Goal: Information Seeking & Learning: Learn about a topic

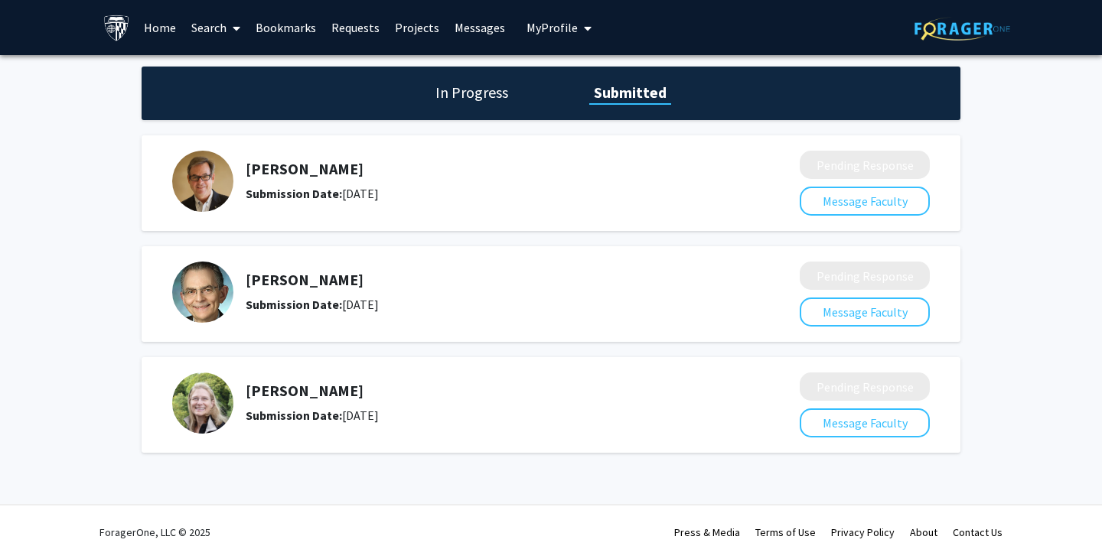
click at [194, 27] on link "Search" at bounding box center [216, 28] width 64 height 54
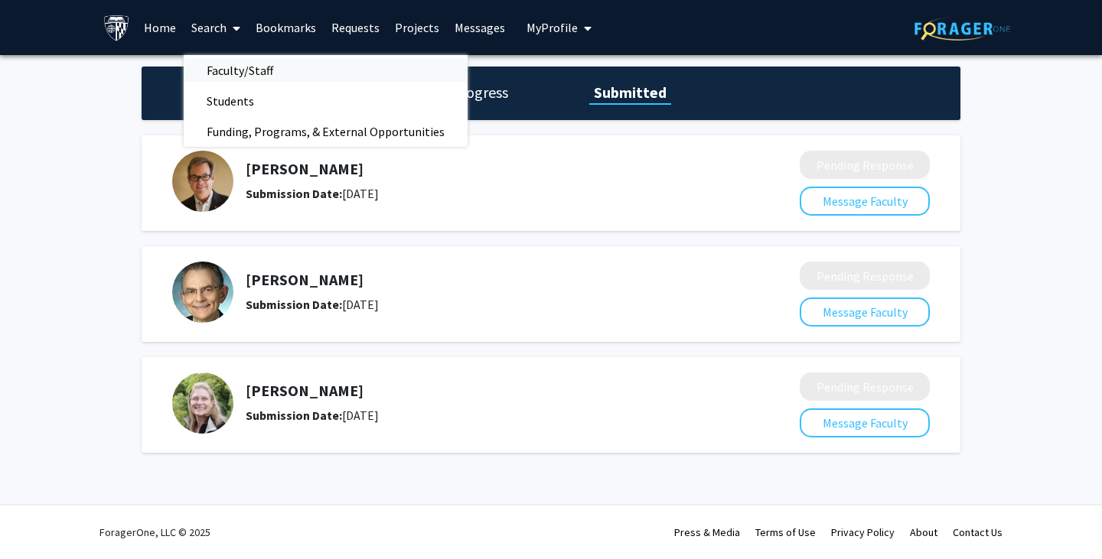
click at [229, 67] on span "Faculty/Staff" at bounding box center [240, 70] width 112 height 31
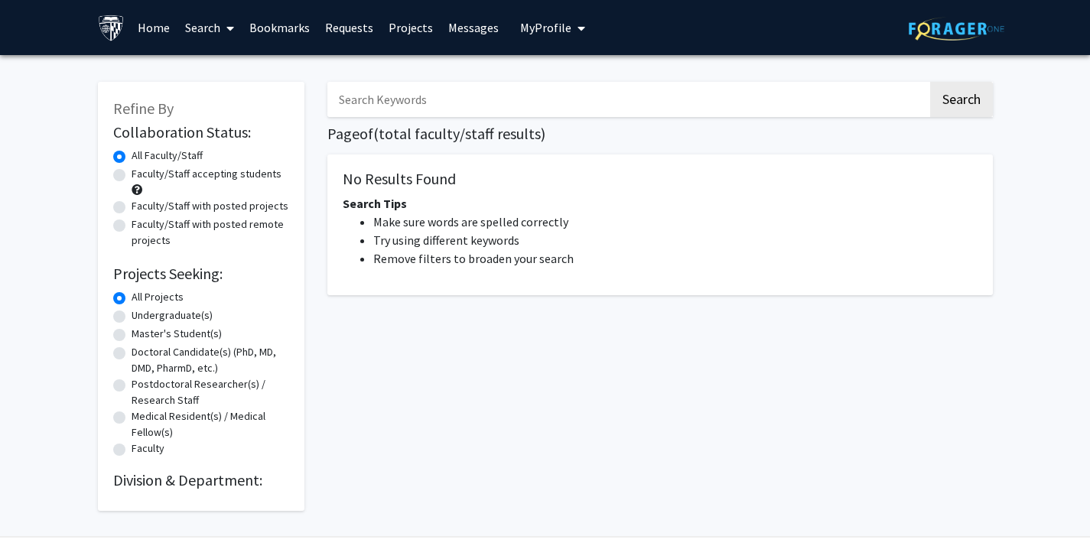
click at [191, 178] on label "Faculty/Staff accepting students" at bounding box center [207, 174] width 150 height 16
click at [142, 176] on input "Faculty/Staff accepting students" at bounding box center [137, 171] width 10 height 10
radio input "true"
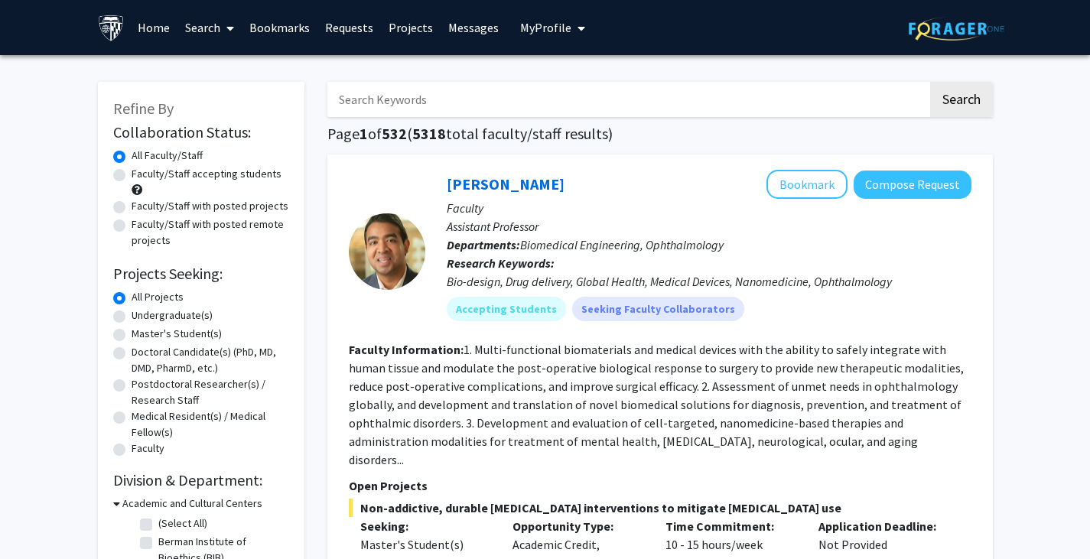
click at [232, 167] on label "Faculty/Staff accepting students" at bounding box center [207, 174] width 150 height 16
click at [142, 167] on input "Faculty/Staff accepting students" at bounding box center [137, 171] width 10 height 10
radio input "true"
click at [471, 103] on input "Search Keywords" at bounding box center [627, 99] width 601 height 35
type input "neuro"
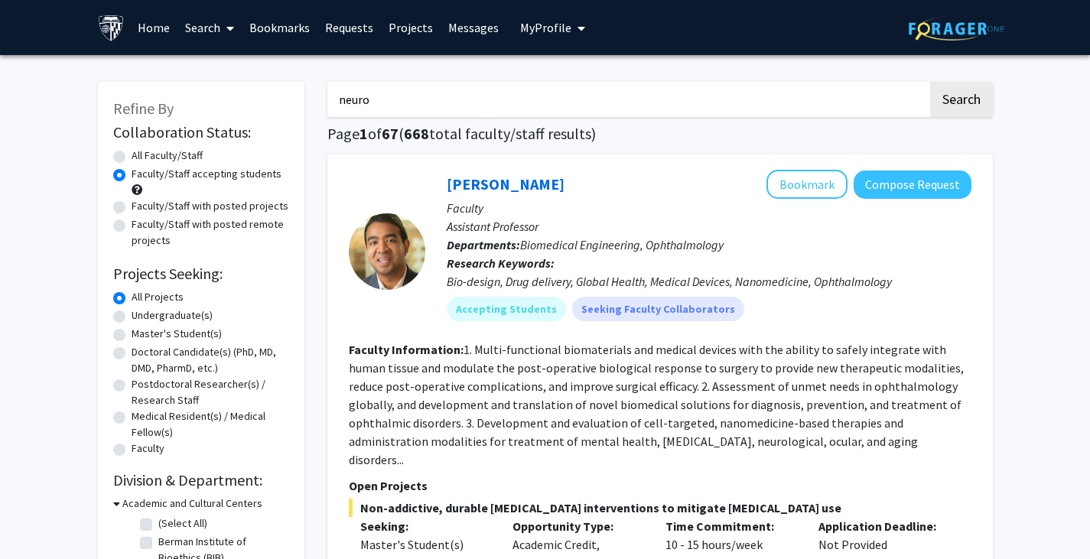
click at [930, 82] on button "Search" at bounding box center [961, 99] width 63 height 35
radio input "true"
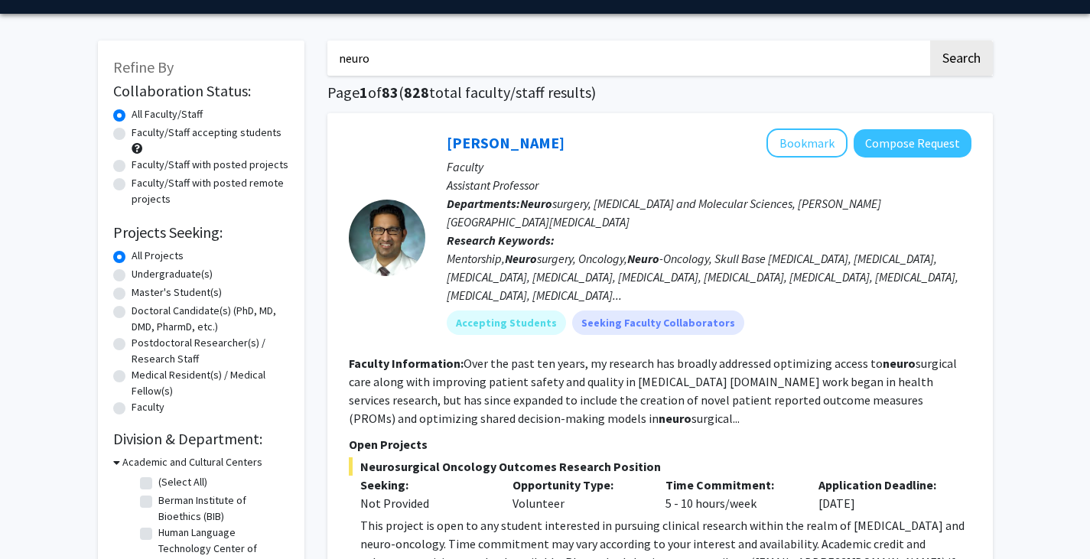
scroll to position [44, 0]
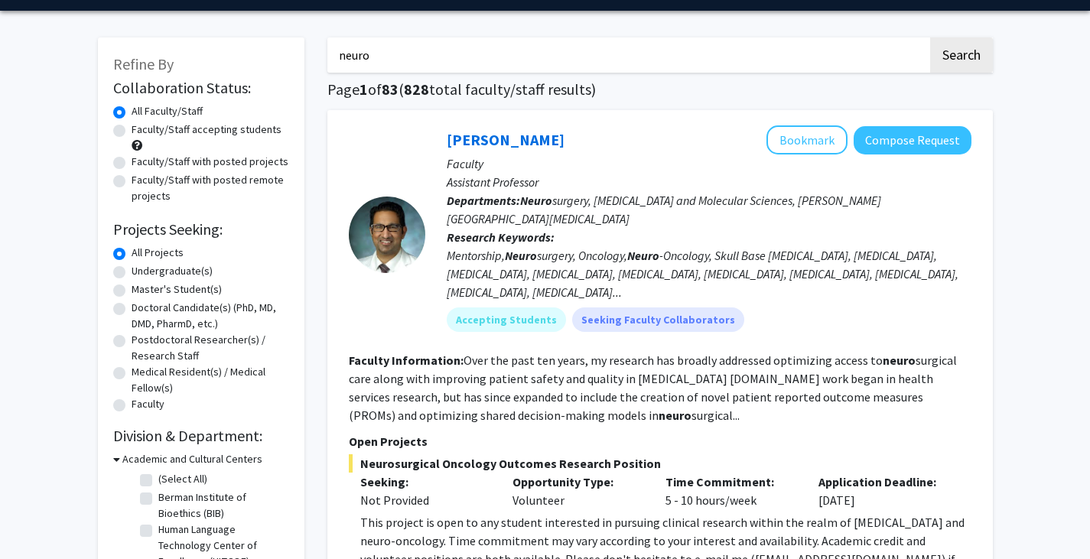
click at [132, 132] on label "Faculty/Staff accepting students" at bounding box center [207, 130] width 150 height 16
click at [132, 132] on input "Faculty/Staff accepting students" at bounding box center [137, 127] width 10 height 10
radio input "true"
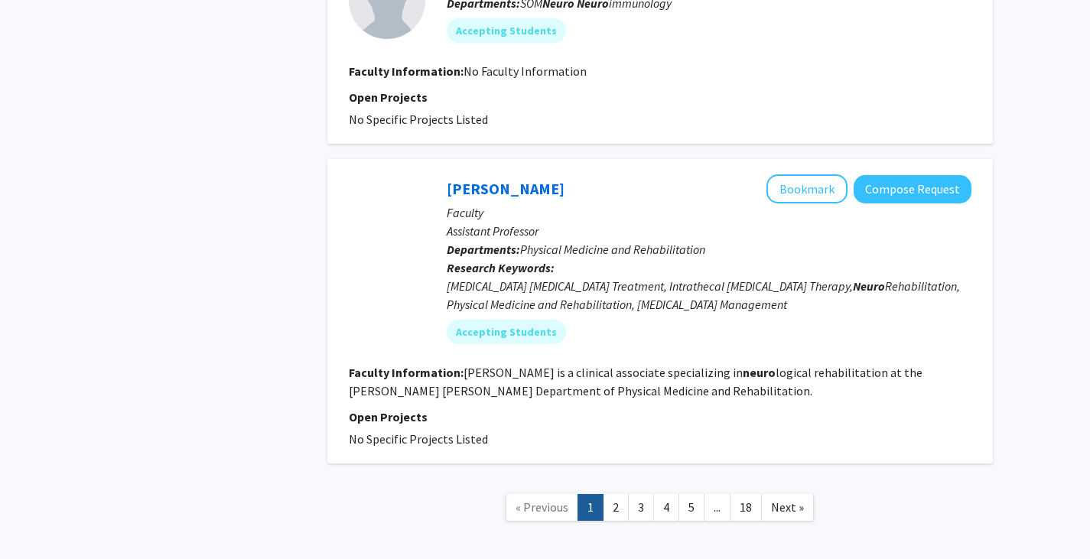
scroll to position [3402, 0]
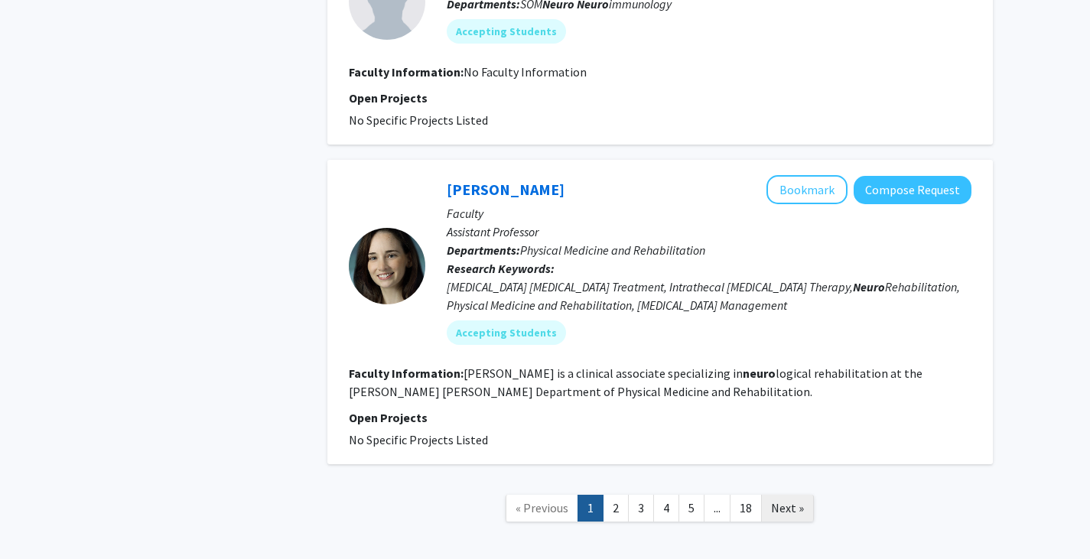
click at [769, 495] on link "Next »" at bounding box center [787, 508] width 53 height 27
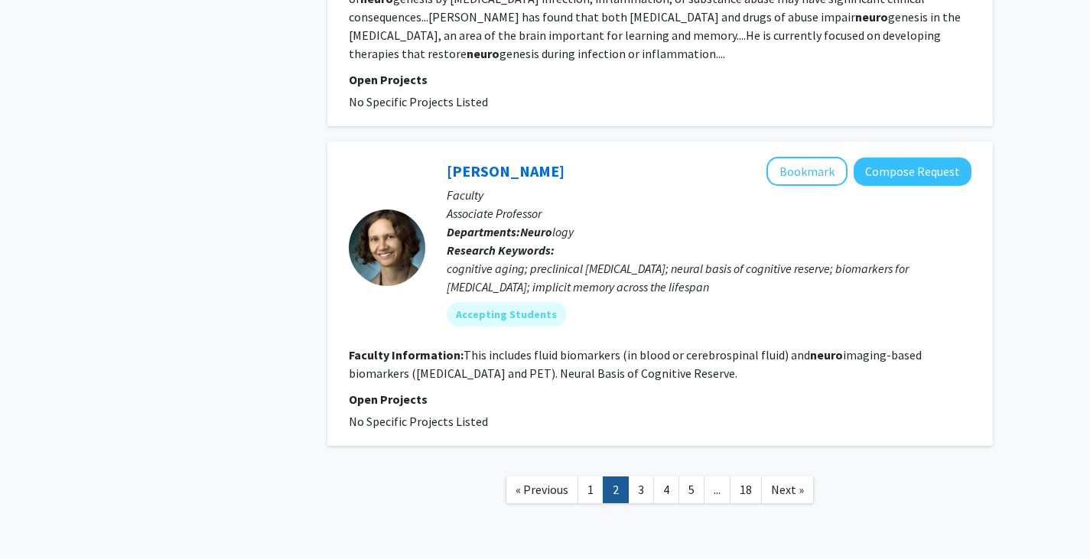
scroll to position [2947, 0]
click at [637, 476] on link "3" at bounding box center [641, 489] width 26 height 27
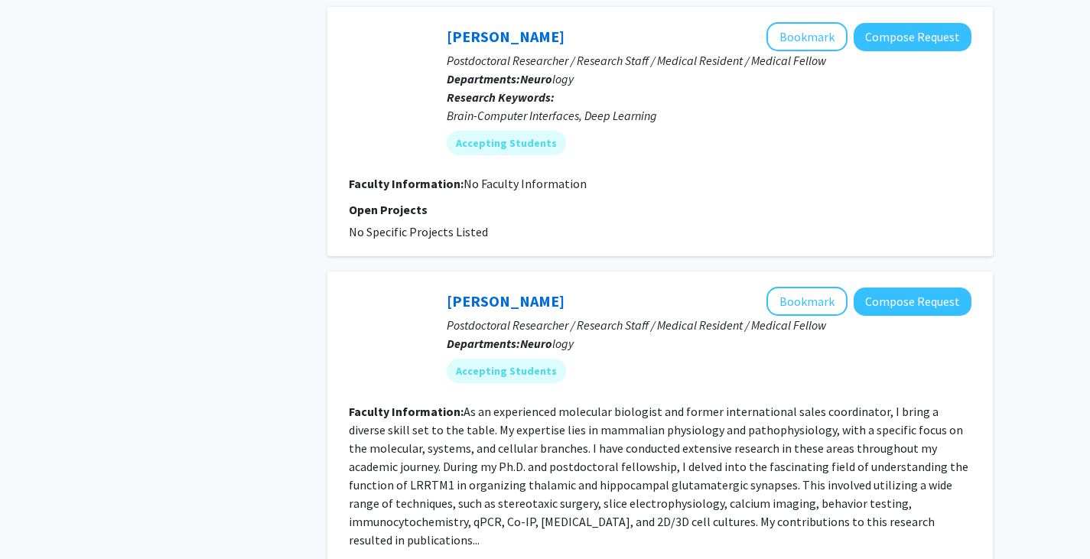
scroll to position [2856, 0]
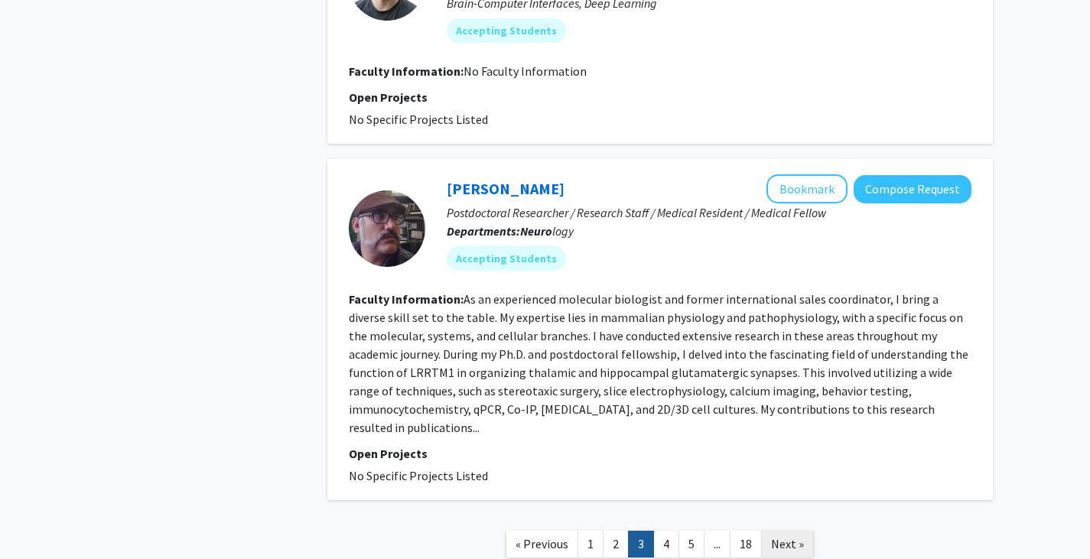
click at [777, 536] on span "Next »" at bounding box center [787, 543] width 33 height 15
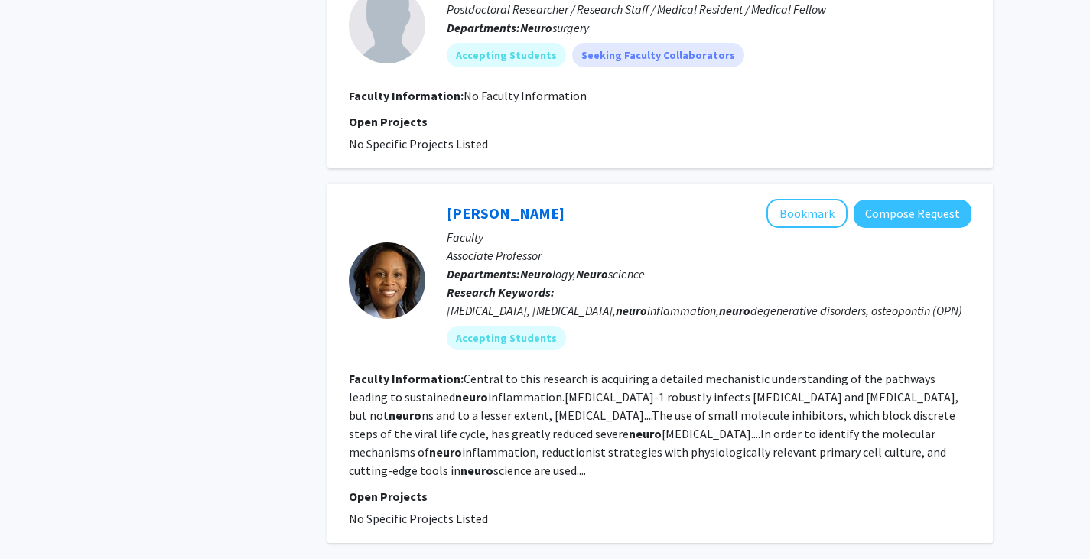
scroll to position [2602, 0]
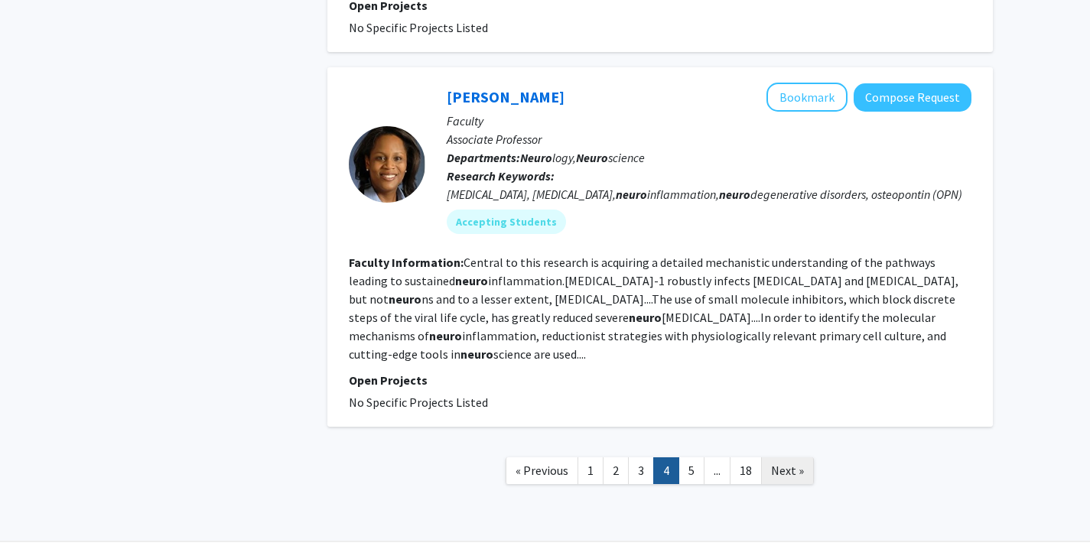
click at [784, 463] on span "Next »" at bounding box center [787, 470] width 33 height 15
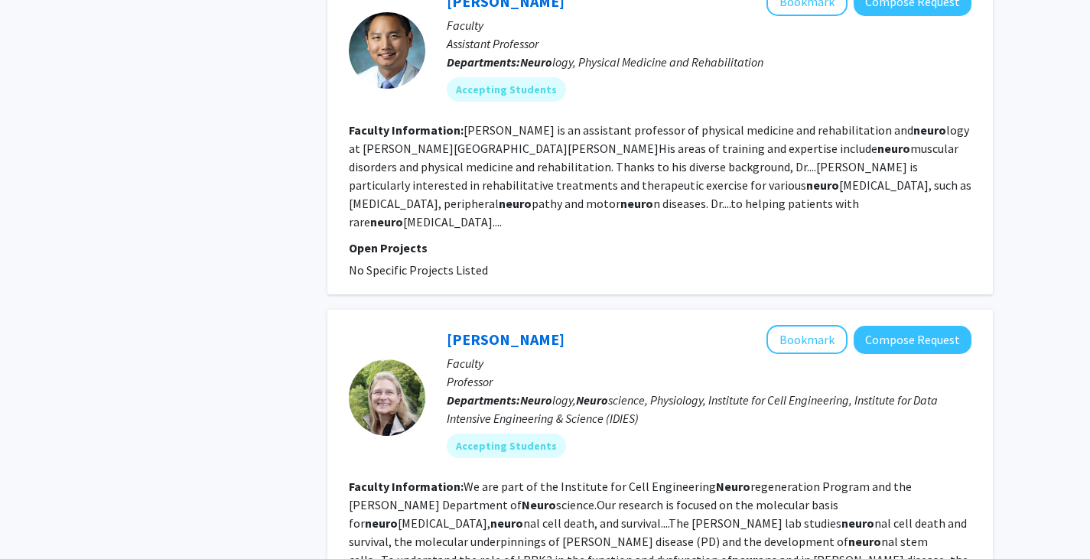
scroll to position [3205, 0]
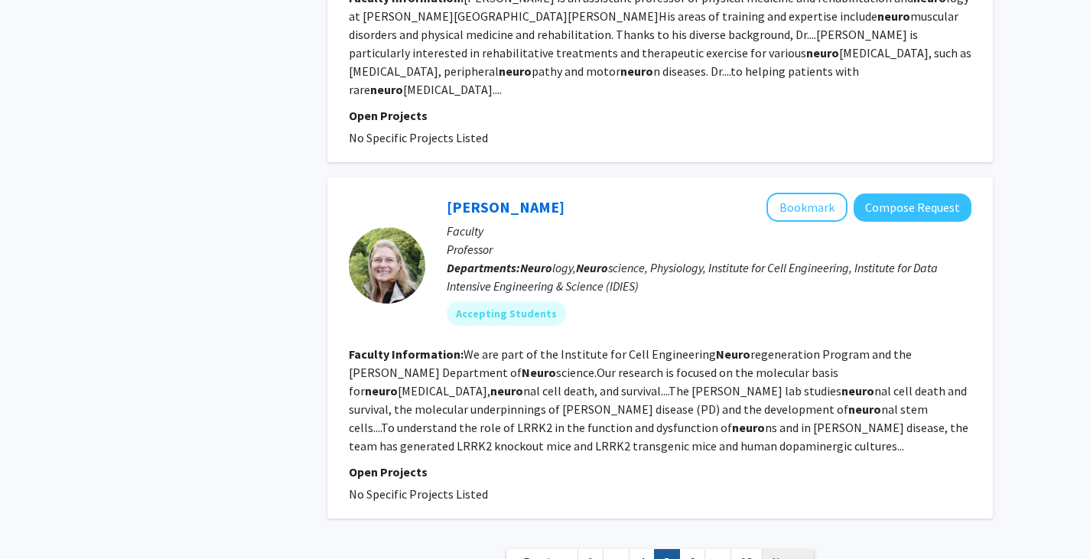
click at [785, 555] on span "Next »" at bounding box center [788, 562] width 33 height 15
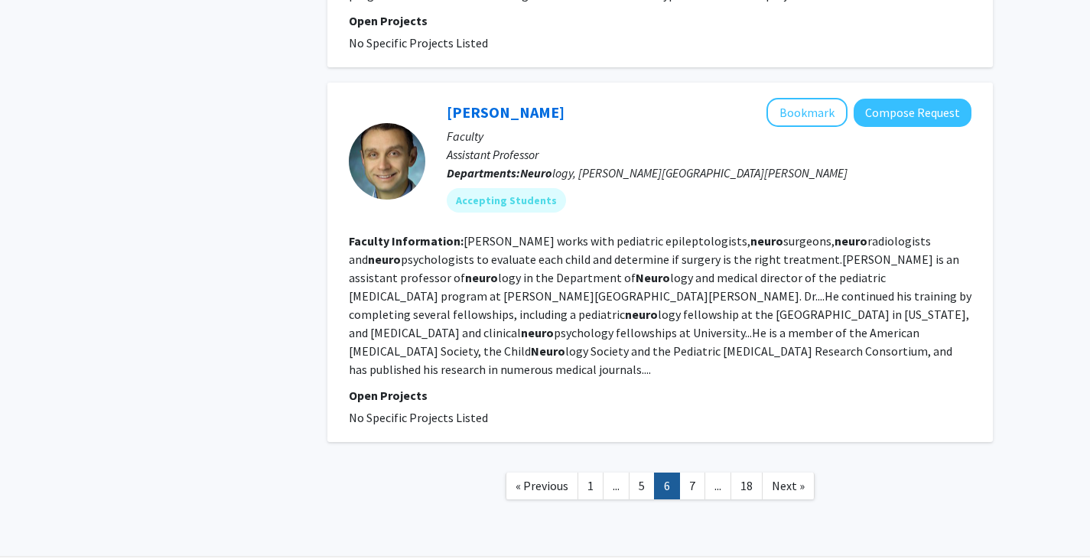
scroll to position [3178, 0]
click at [791, 477] on span "Next »" at bounding box center [788, 484] width 33 height 15
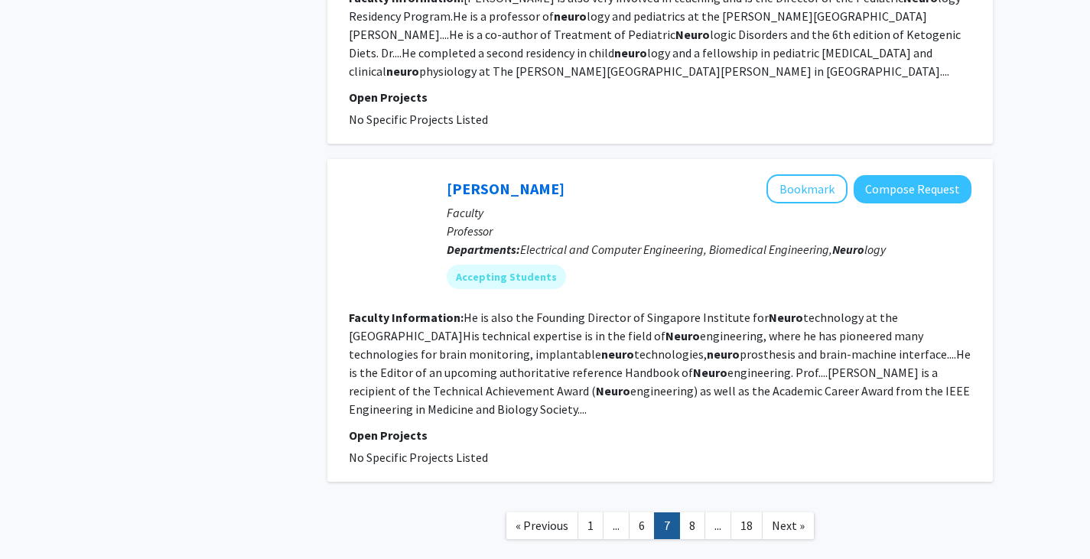
scroll to position [3111, 0]
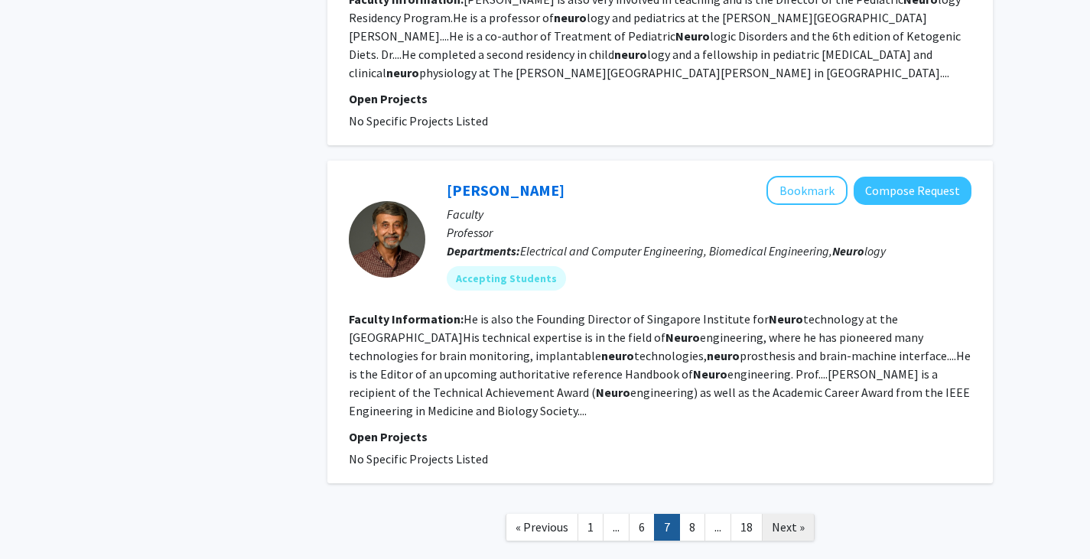
click at [781, 520] on span "Next »" at bounding box center [788, 527] width 33 height 15
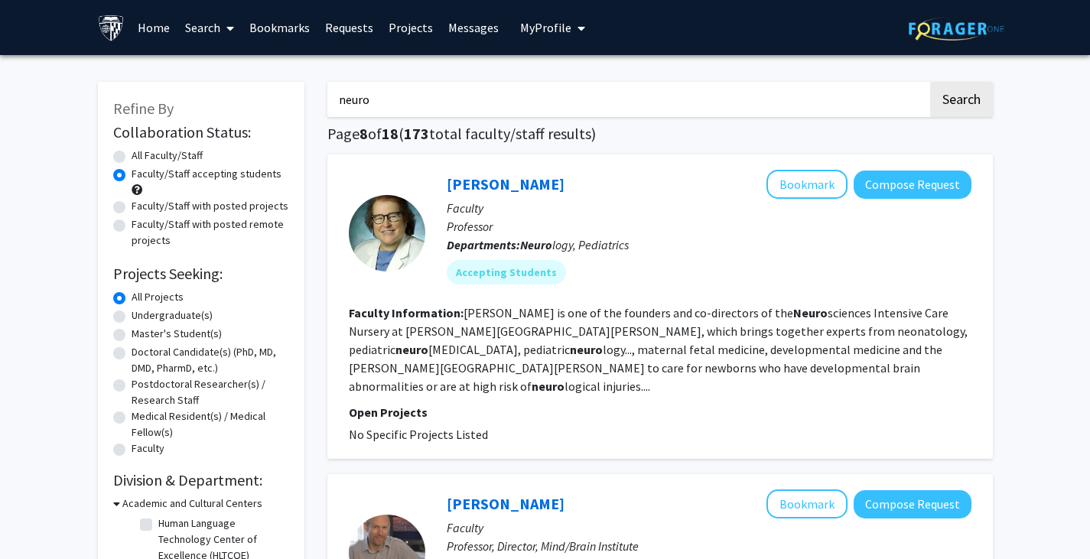
click at [781, 431] on div "[PERSON_NAME] Bookmark Compose Request Faculty Professor Departments: Neuro log…" at bounding box center [660, 307] width 666 height 305
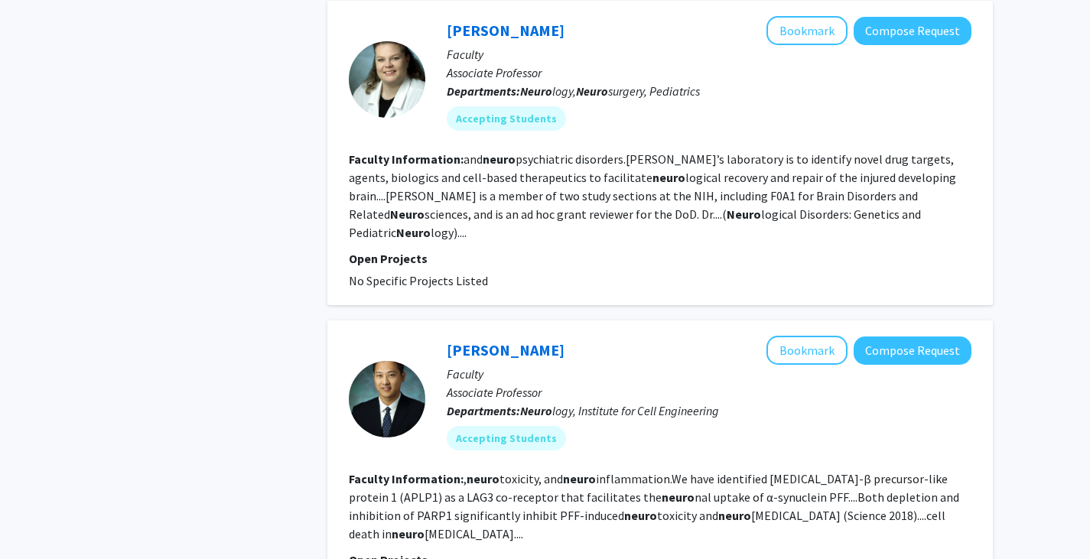
scroll to position [2809, 0]
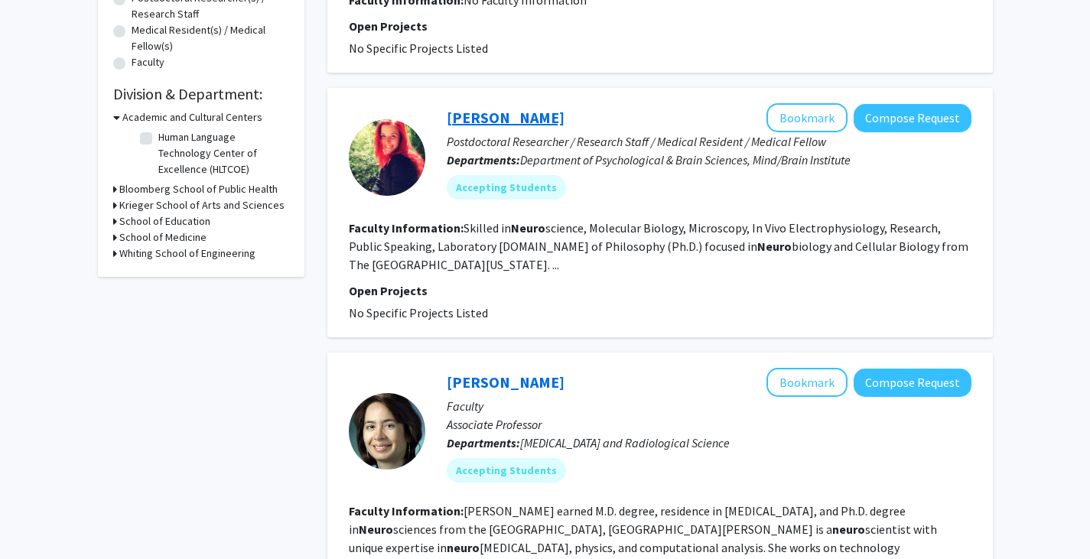
scroll to position [387, 0]
click at [518, 116] on link "[PERSON_NAME]" at bounding box center [506, 116] width 118 height 19
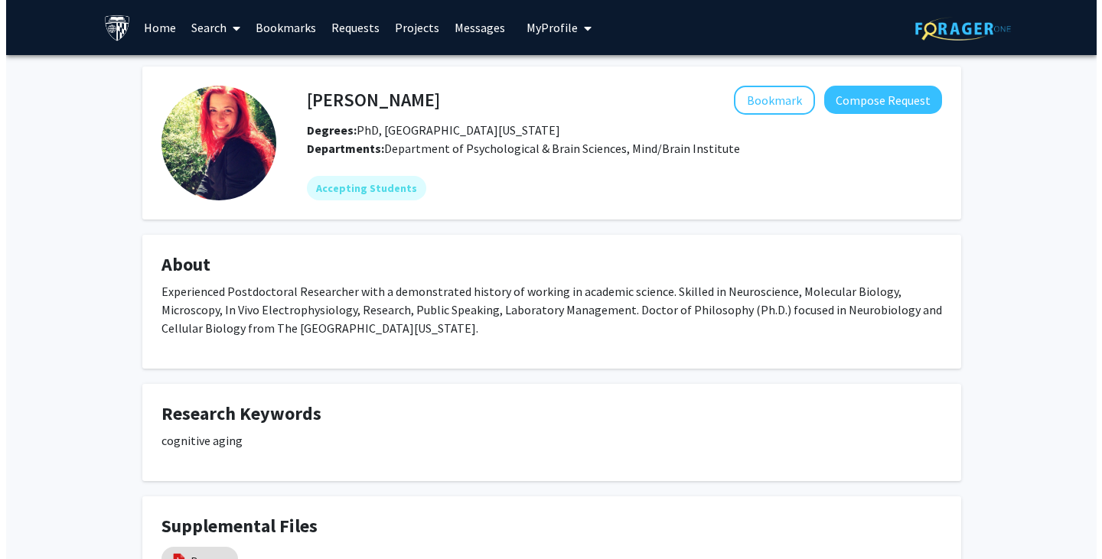
scroll to position [146, 0]
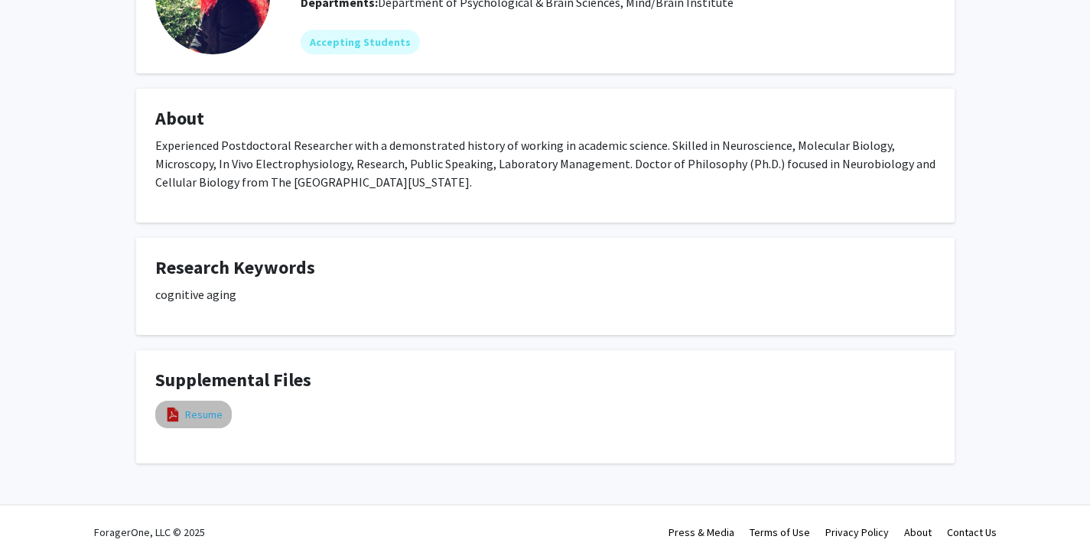
click at [207, 408] on link "Resume" at bounding box center [203, 415] width 37 height 16
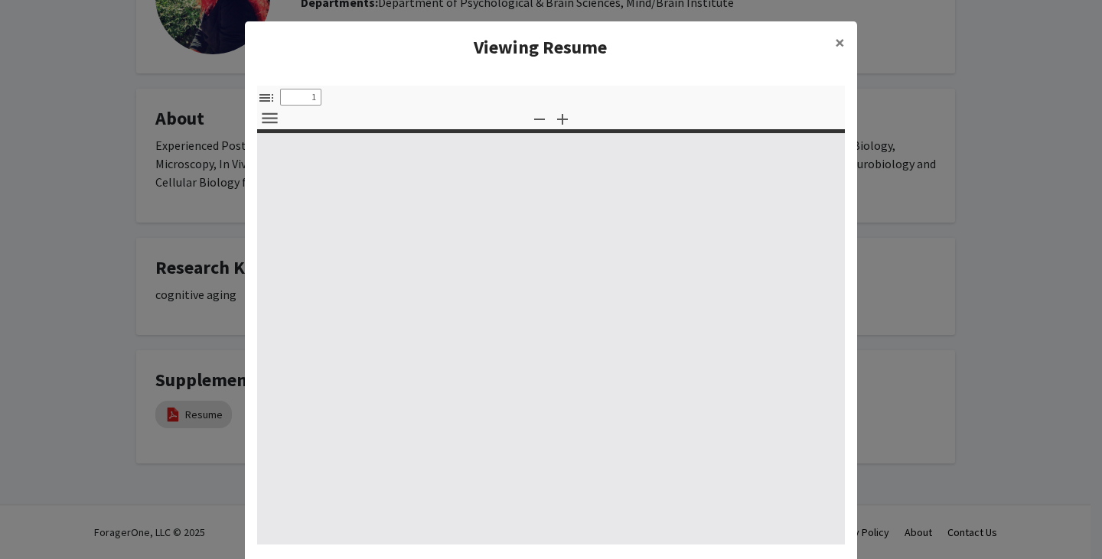
select select "custom"
type input "0"
select select "custom"
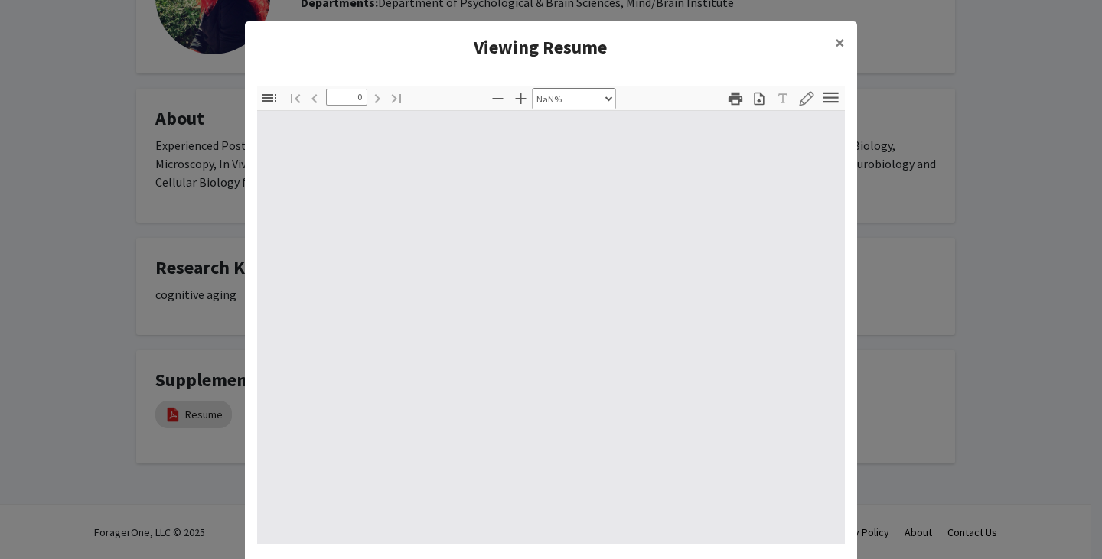
type input "1"
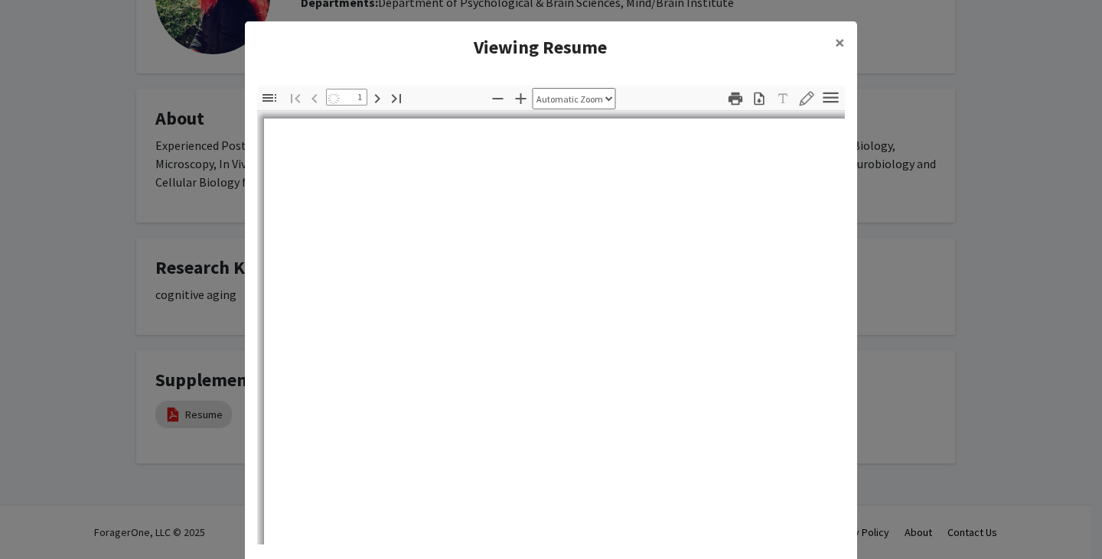
select select "auto"
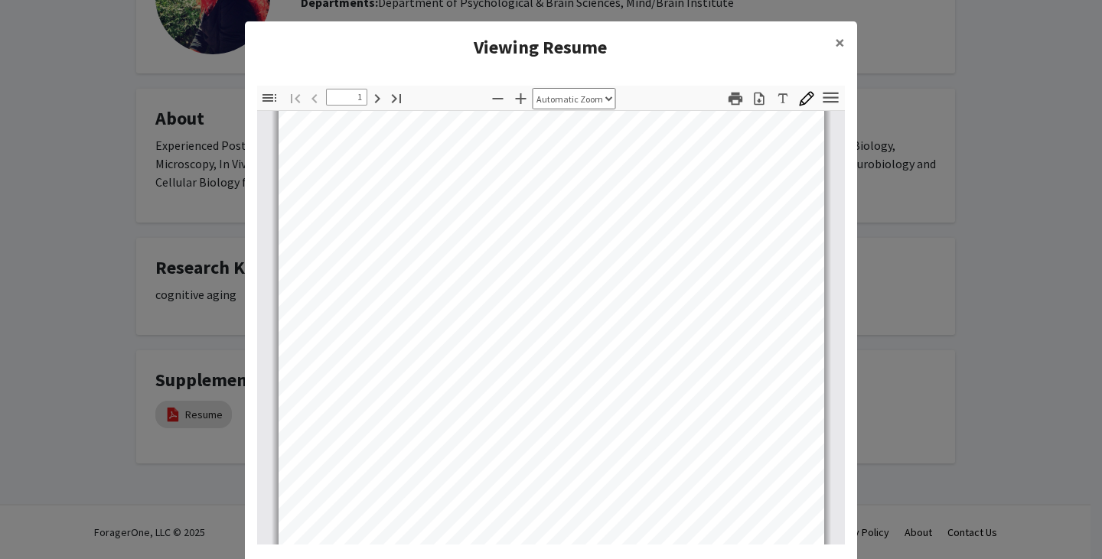
scroll to position [116, 0]
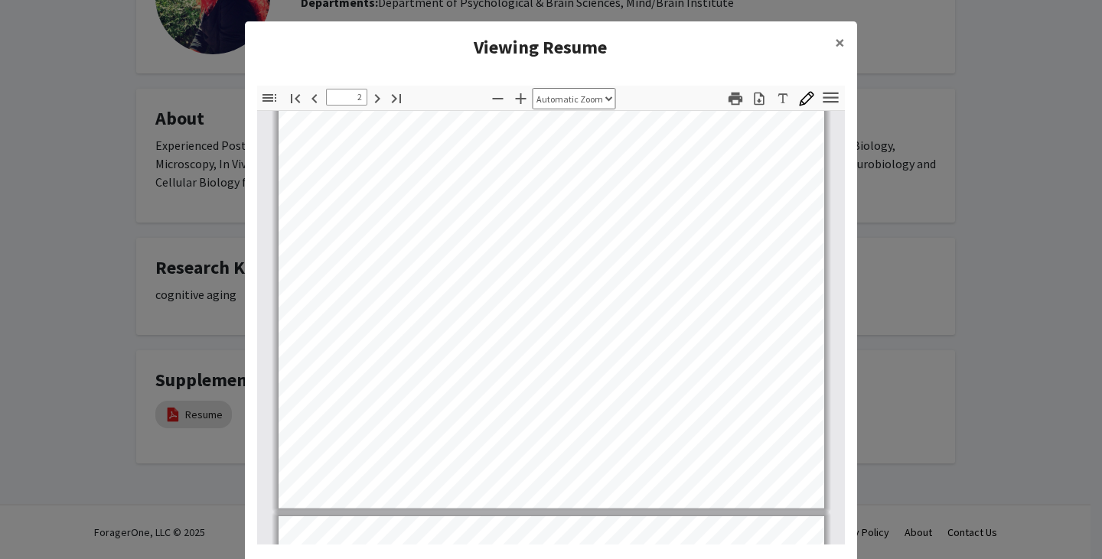
type input "3"
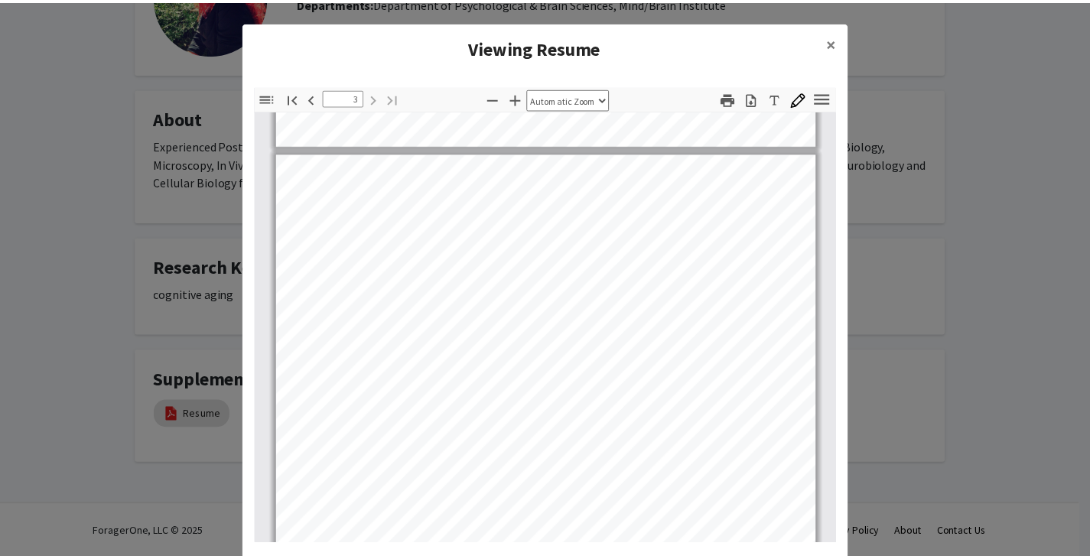
scroll to position [1393, 0]
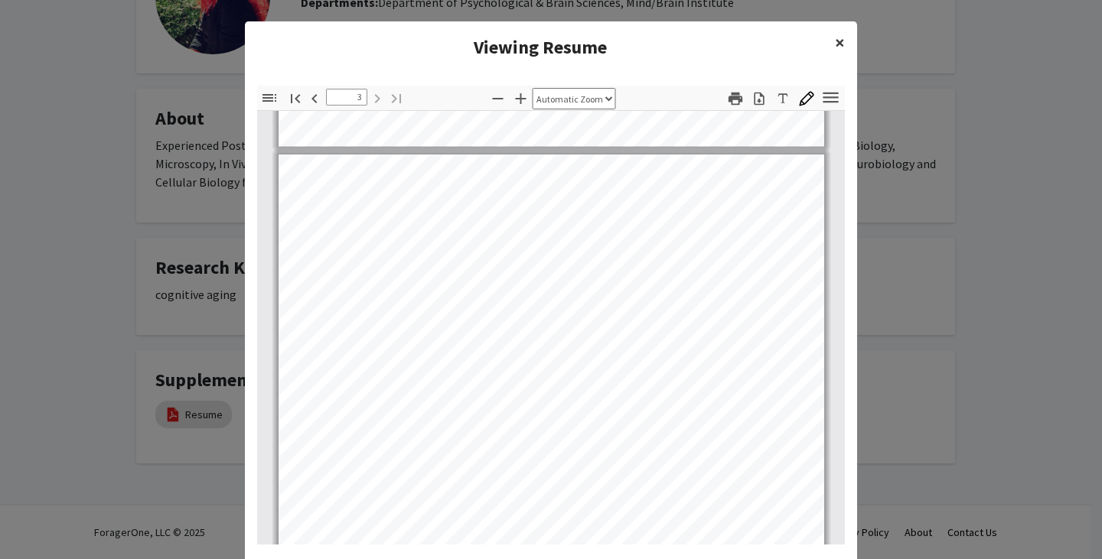
click at [826, 44] on button "×" at bounding box center [840, 42] width 34 height 43
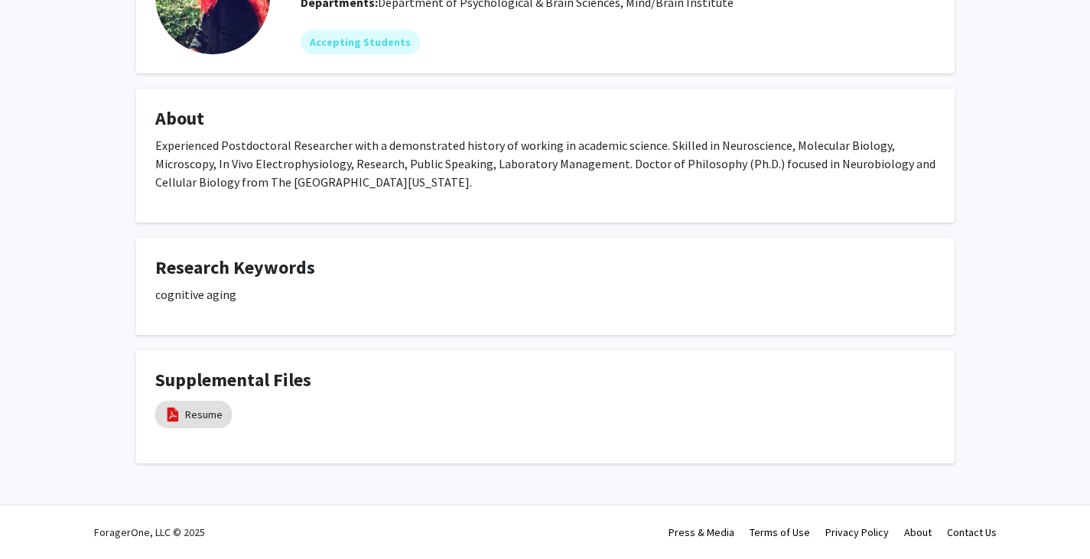
scroll to position [0, 0]
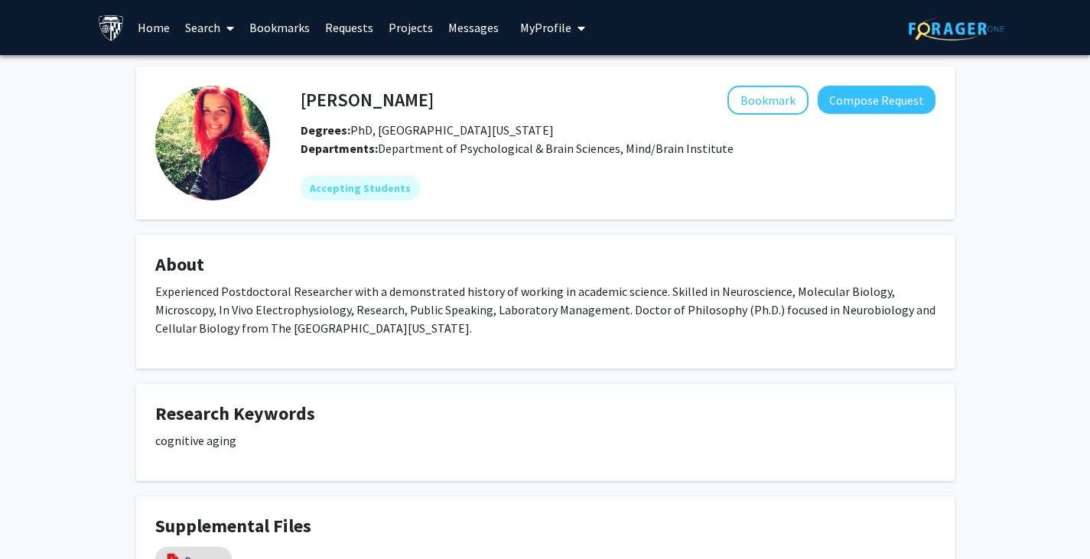
click at [522, 35] on button "My Profile" at bounding box center [553, 27] width 74 height 55
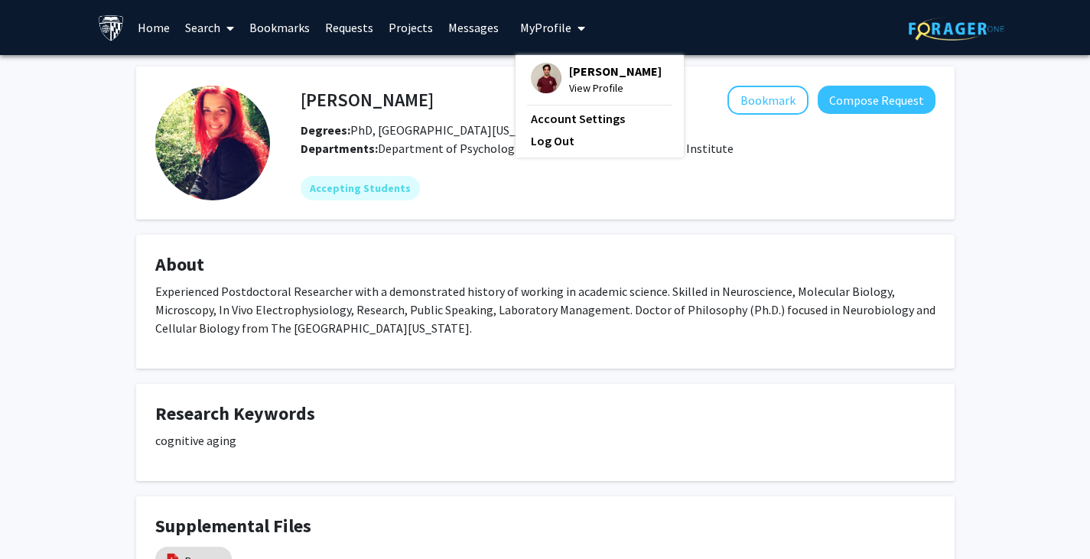
click at [536, 74] on img at bounding box center [546, 78] width 31 height 31
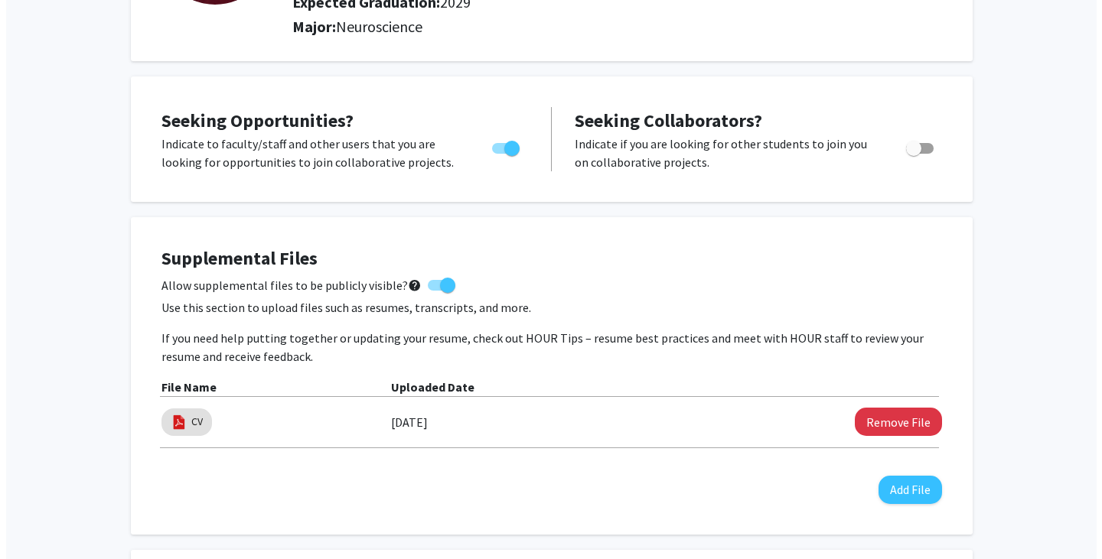
scroll to position [212, 0]
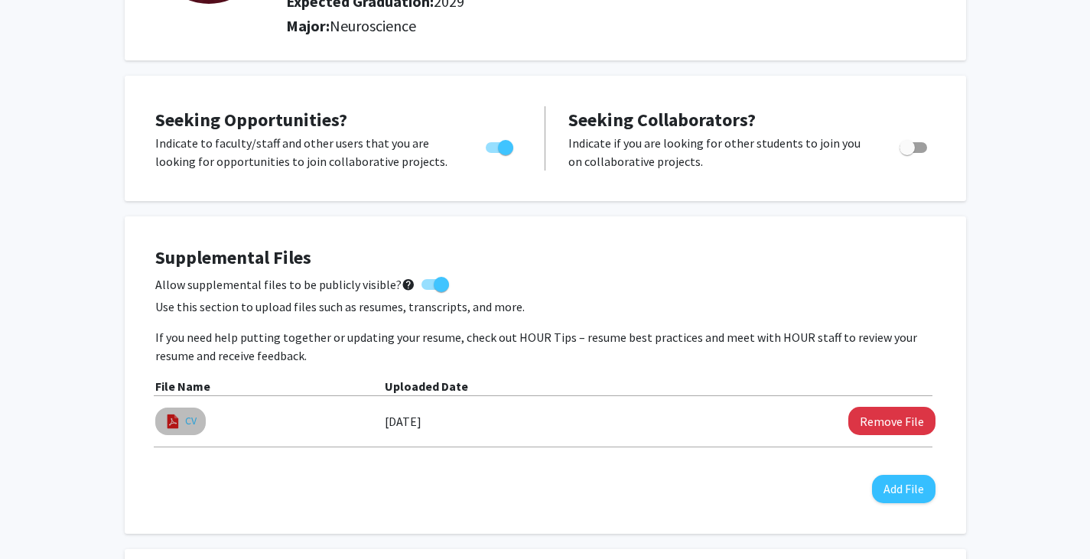
click at [186, 422] on link "CV" at bounding box center [190, 421] width 11 height 16
select select "custom"
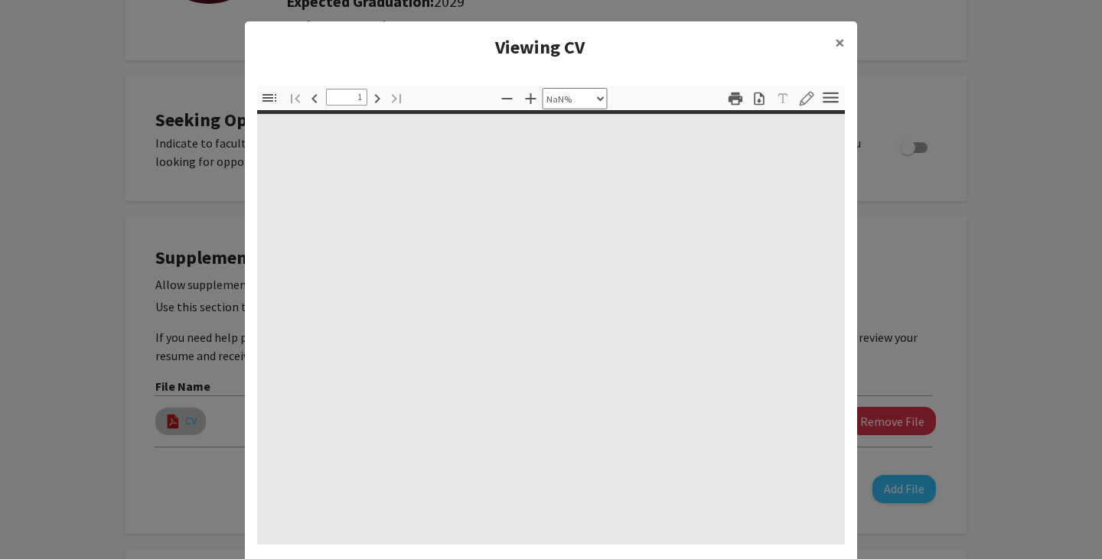
type input "0"
select select "custom"
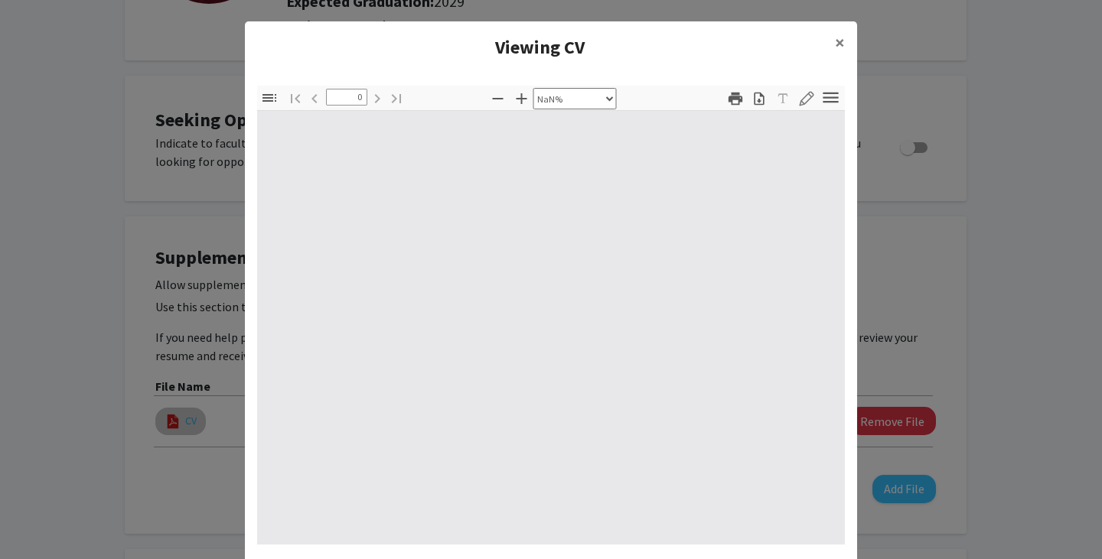
type input "1"
select select "auto"
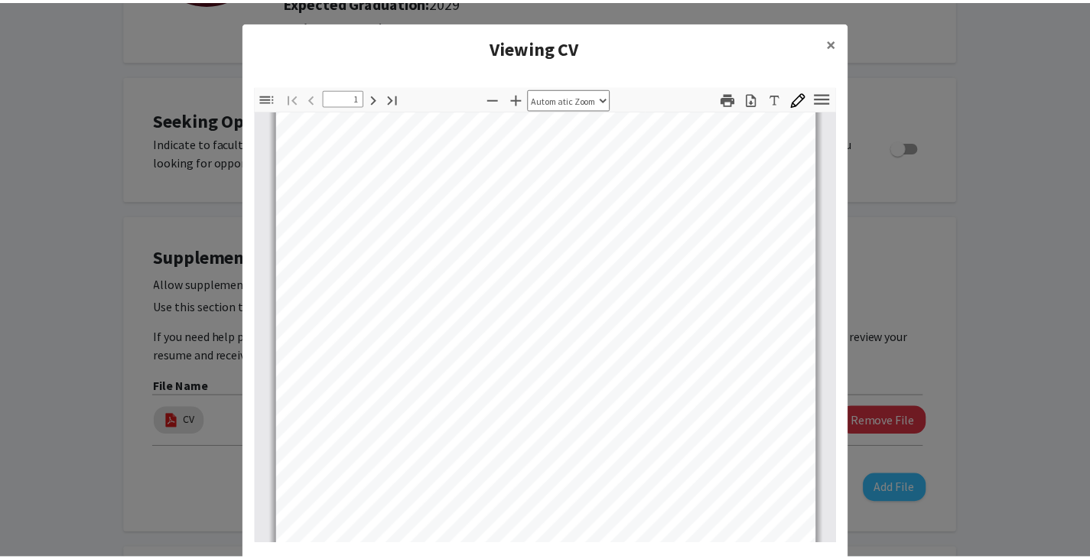
scroll to position [155, 0]
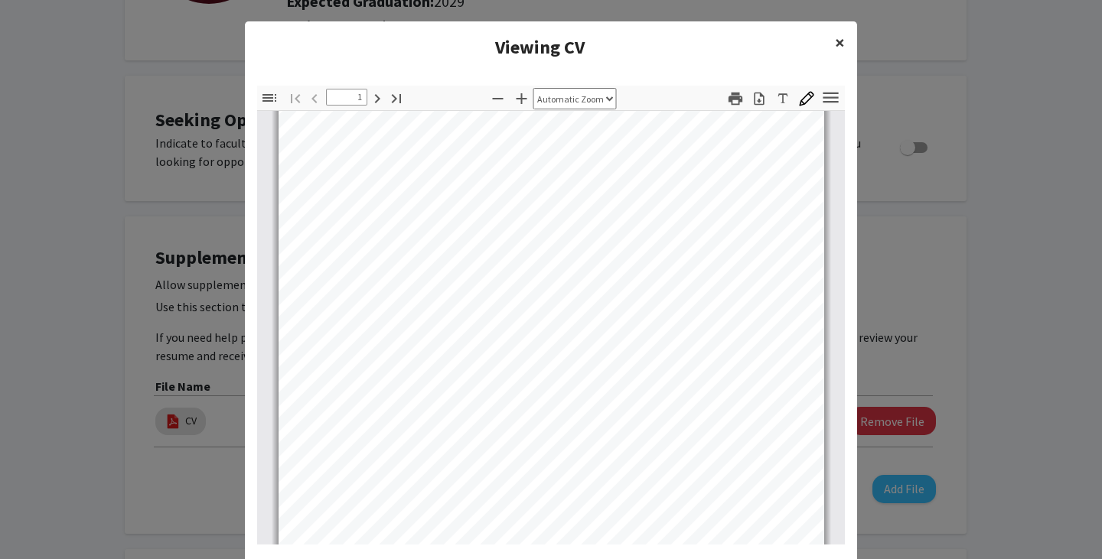
click at [836, 37] on span "×" at bounding box center [840, 43] width 10 height 24
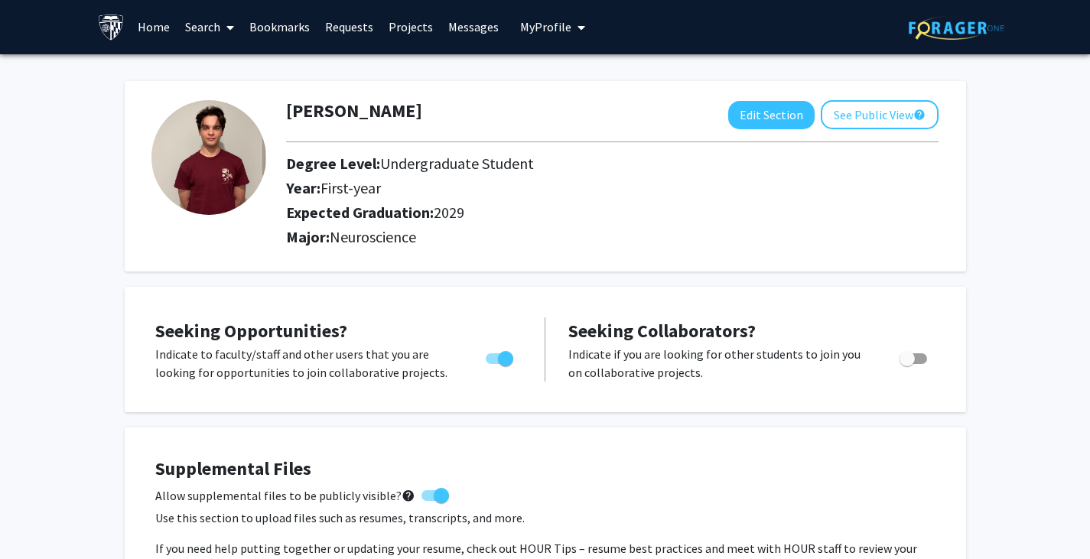
scroll to position [0, 0]
